Goal: Task Accomplishment & Management: Manage account settings

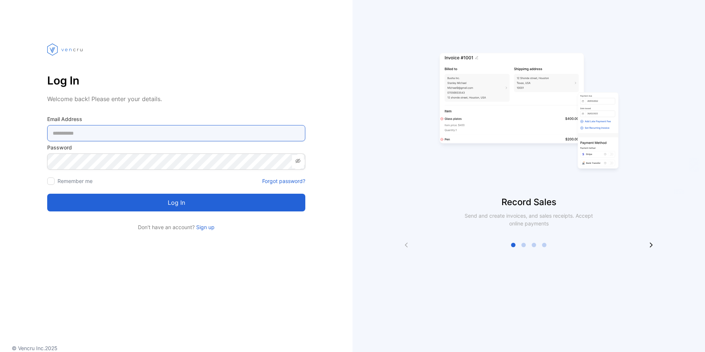
click at [85, 132] on Address-inputemail "email" at bounding box center [176, 133] width 258 height 16
type Address-inputemail "**********"
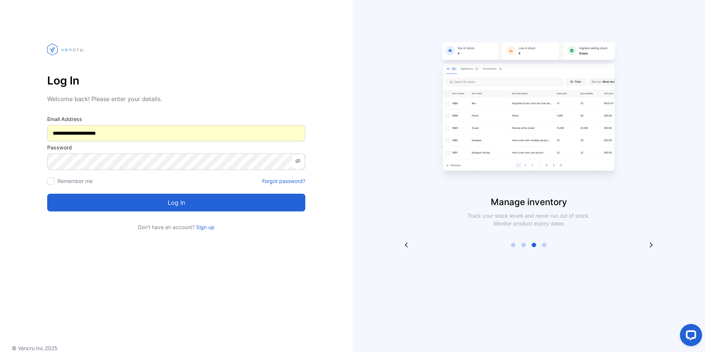
click at [50, 183] on div at bounding box center [50, 180] width 7 height 7
click at [159, 205] on button "Log in" at bounding box center [176, 202] width 258 height 18
